Goal: Task Accomplishment & Management: Manage account settings

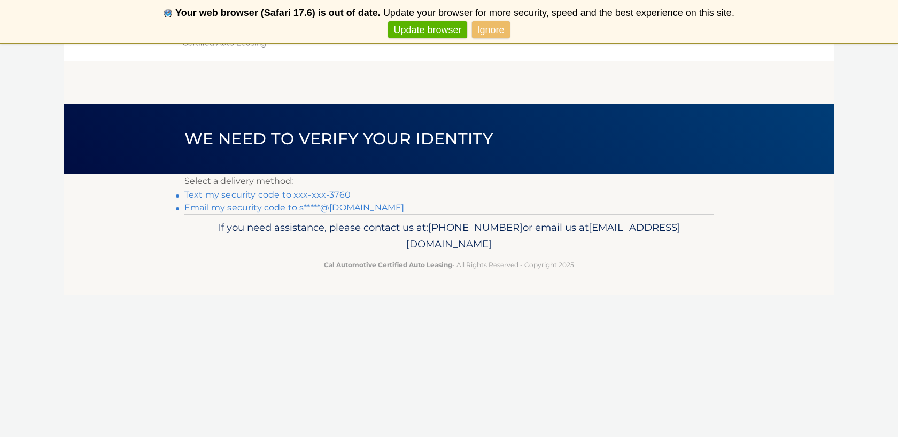
click at [279, 195] on link "Text my security code to xxx-xxx-3760" at bounding box center [267, 195] width 166 height 10
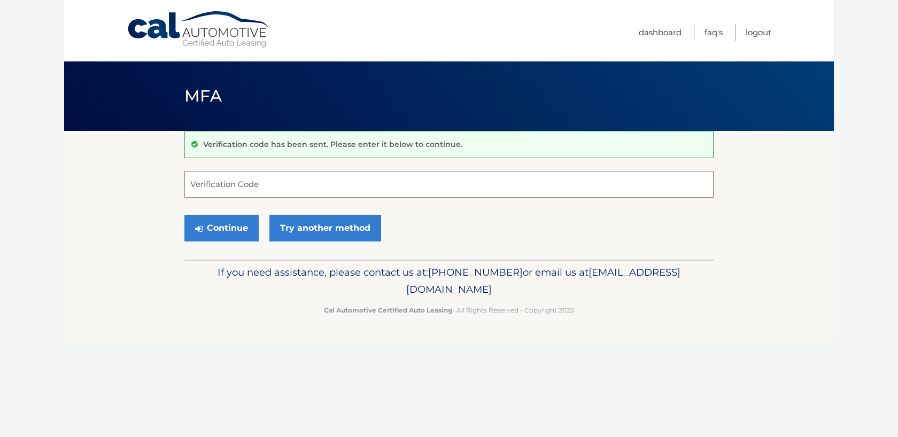
click at [260, 188] on input "Verification Code" at bounding box center [448, 184] width 529 height 27
type input "883210"
click at [221, 228] on button "Continue" at bounding box center [221, 228] width 74 height 27
click at [234, 237] on button "Continue" at bounding box center [221, 228] width 74 height 27
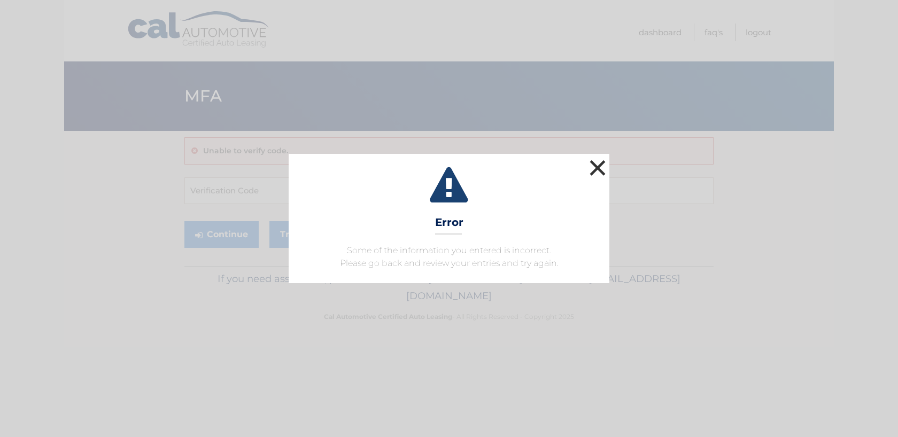
click at [591, 168] on button "×" at bounding box center [597, 167] width 21 height 21
